Goal: Task Accomplishment & Management: Use online tool/utility

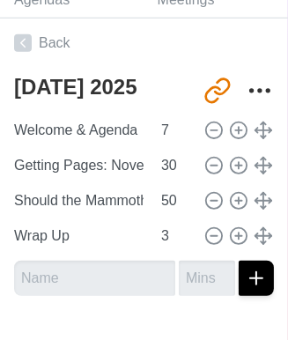
scroll to position [396, 0]
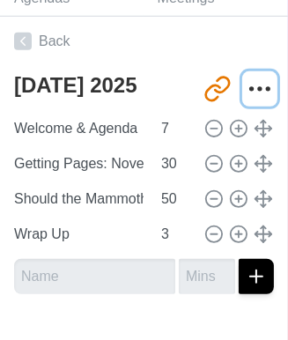
click at [259, 87] on circle "More" at bounding box center [260, 88] width 3 height 3
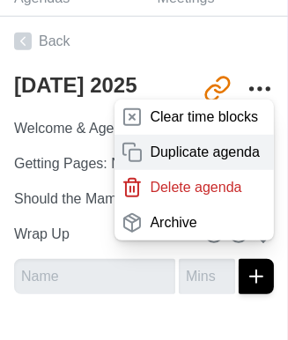
click at [203, 144] on p "Duplicate agenda" at bounding box center [205, 152] width 110 height 21
type textarea "[DATE] 2025 copy"
type input "[URL][DOMAIN_NAME]"
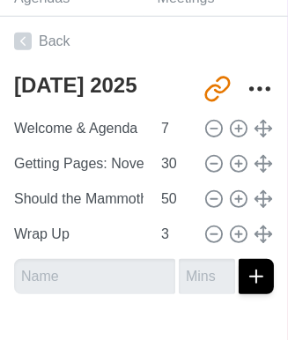
type textarea "[DATE] 2025"
type input "[URL][DOMAIN_NAME]"
type textarea "[DATE] 2025 copy"
type input "[URL][DOMAIN_NAME]"
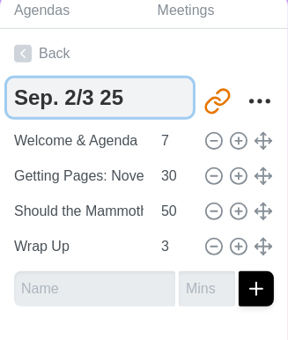
scroll to position [384, 0]
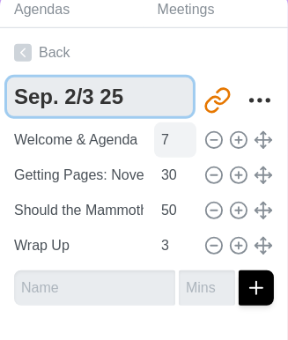
type textarea "Sep. 2/3 25"
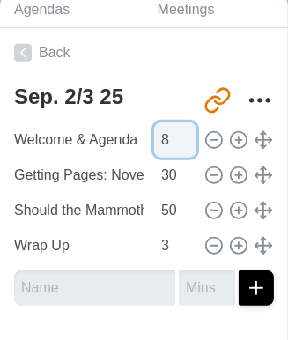
type input "8"
click at [180, 137] on input "8" at bounding box center [175, 139] width 42 height 35
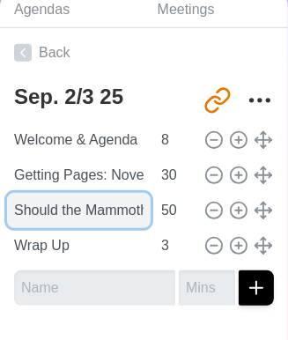
click at [33, 207] on input "Should the Mammoth Live Again?" at bounding box center [79, 210] width 144 height 35
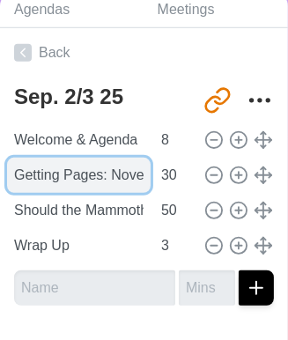
click at [62, 179] on input "Getting Pages: Novel Selection" at bounding box center [79, 175] width 144 height 35
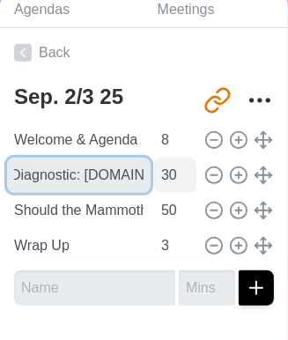
type input "Grammar Diagnostic: [DOMAIN_NAME]"
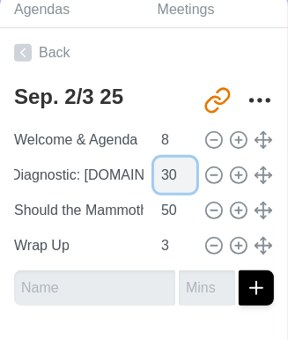
scroll to position [0, 0]
click at [170, 173] on input "30" at bounding box center [175, 175] width 42 height 35
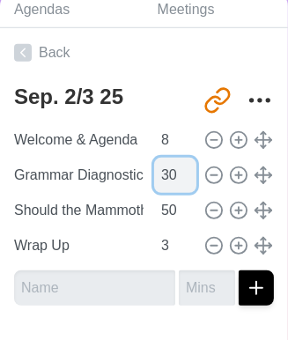
click at [161, 178] on input "30" at bounding box center [175, 175] width 42 height 35
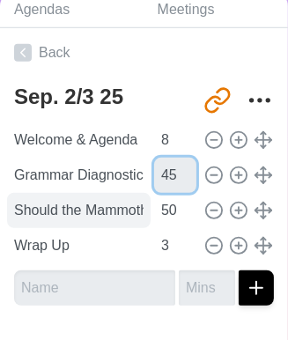
type input "45"
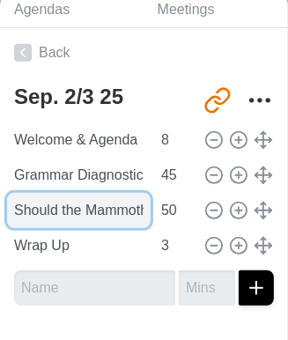
click at [102, 210] on input "Should the Mammoth Live Again?" at bounding box center [79, 210] width 144 height 35
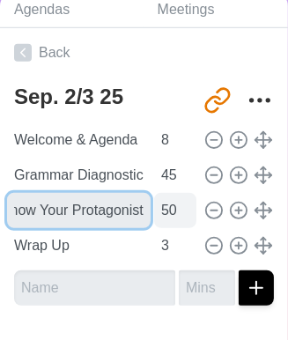
type input "Narrative: Getting To Know Your Protagonist"
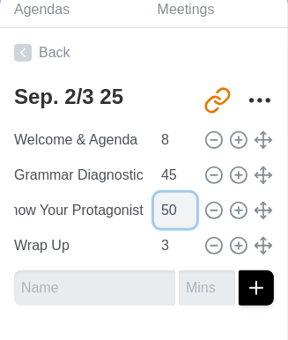
scroll to position [0, 0]
click at [156, 212] on input "50" at bounding box center [175, 210] width 42 height 35
type input "15"
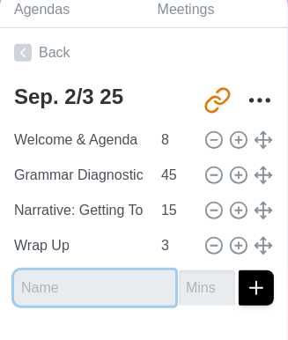
click at [90, 292] on input "text" at bounding box center [94, 287] width 161 height 35
type input "Language Development: Vocab or Grammar"
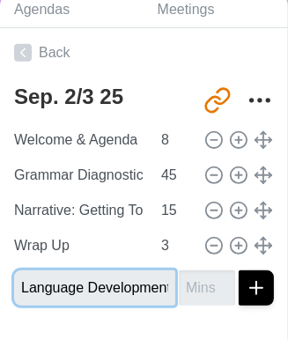
click at [112, 287] on input "Language Development: Vocab or Grammar" at bounding box center [94, 287] width 161 height 35
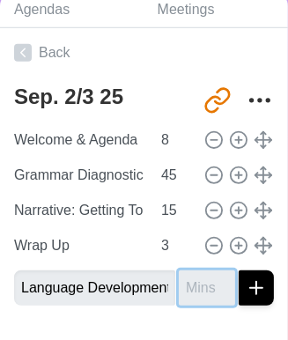
click at [179, 288] on input "number" at bounding box center [207, 287] width 56 height 35
type input "20"
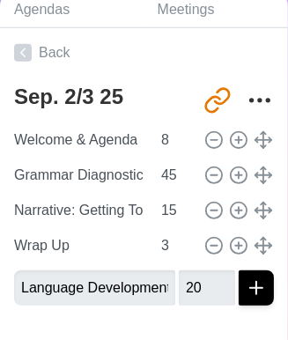
click at [115, 316] on div "Sep. 2/3 25 [URL][DOMAIN_NAME] Welcome & Agenda 8 Grammar Diagnostic: [DOMAIN_N…" at bounding box center [144, 199] width 288 height 242
click at [250, 288] on line "submit" at bounding box center [256, 288] width 12 height 0
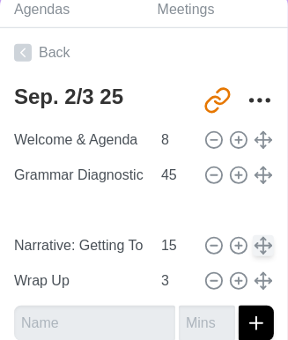
type input "Language Development: Vocab or Grammar"
type input "20"
type input "Narrative: Getting To Know Your Protagonist"
type input "15"
type input "Wrap Up"
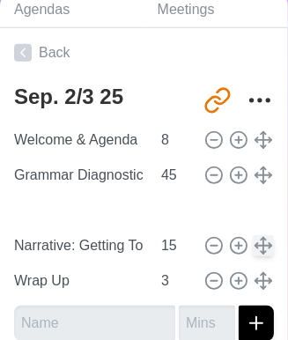
type input "3"
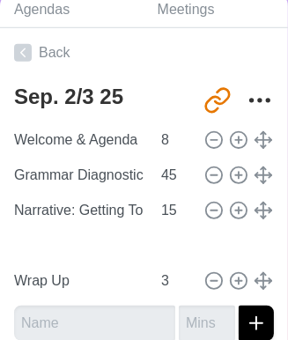
type input "Language Development: Vocab or Grammar"
type input "20"
type input "Narrative: Getting To Know Your Protagonist"
type input "15"
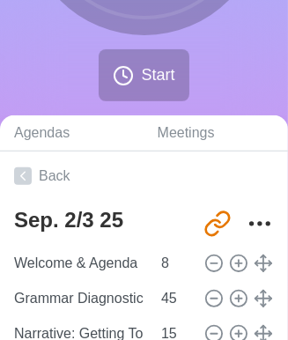
scroll to position [262, 0]
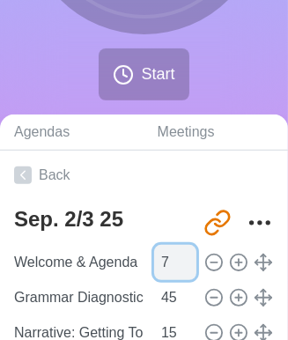
type input "7"
click at [177, 266] on input "7" at bounding box center [175, 262] width 42 height 35
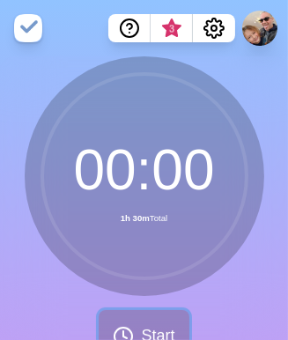
click at [146, 324] on span "Start" at bounding box center [157, 336] width 33 height 24
